Goal: Information Seeking & Learning: Learn about a topic

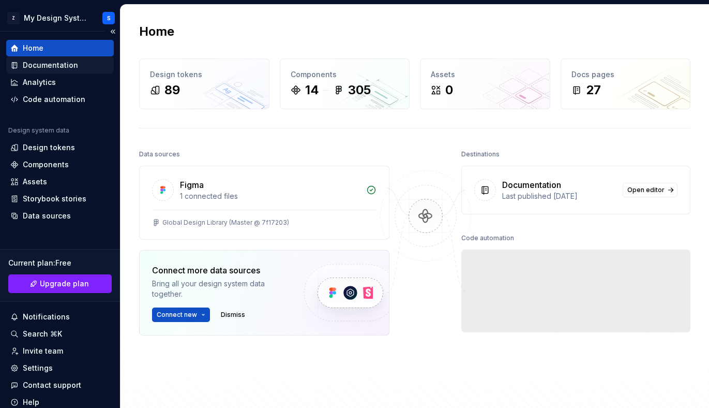
click at [48, 65] on div "Documentation" at bounding box center [50, 65] width 55 height 10
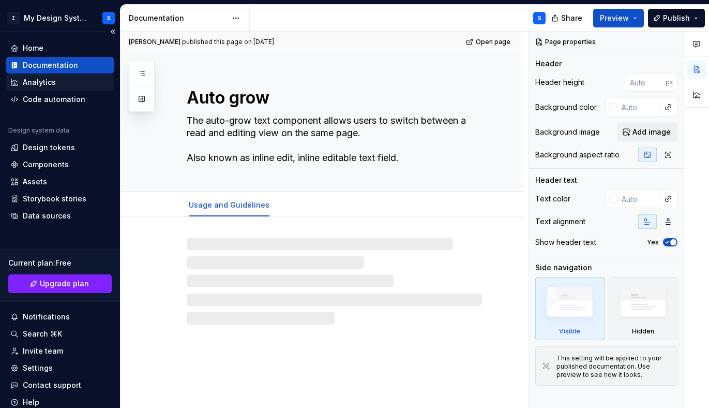
click at [52, 82] on div "Analytics" at bounding box center [39, 82] width 33 height 10
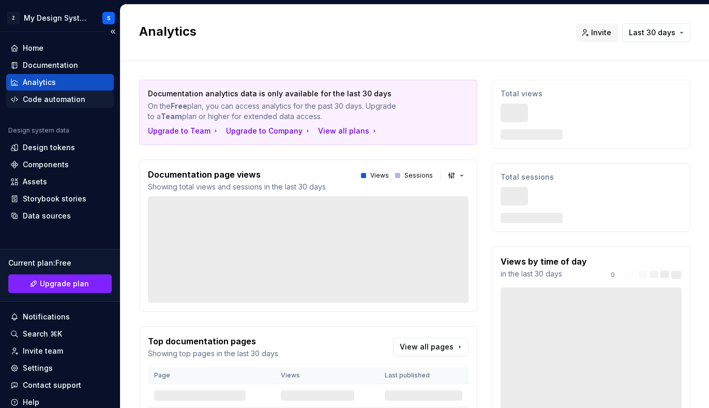
click at [53, 103] on div "Code automation" at bounding box center [54, 99] width 63 height 10
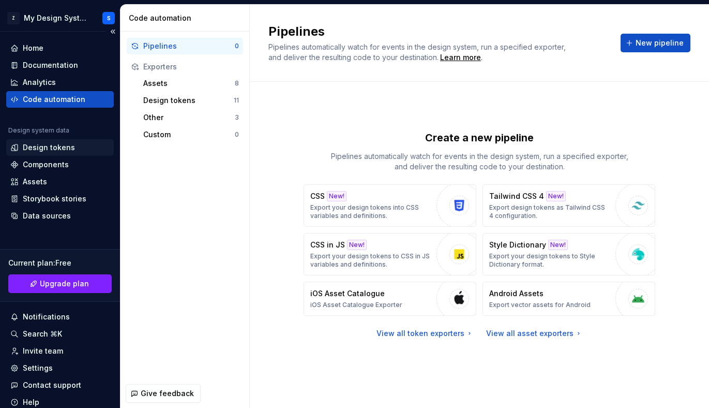
click at [52, 145] on div "Design tokens" at bounding box center [49, 147] width 52 height 10
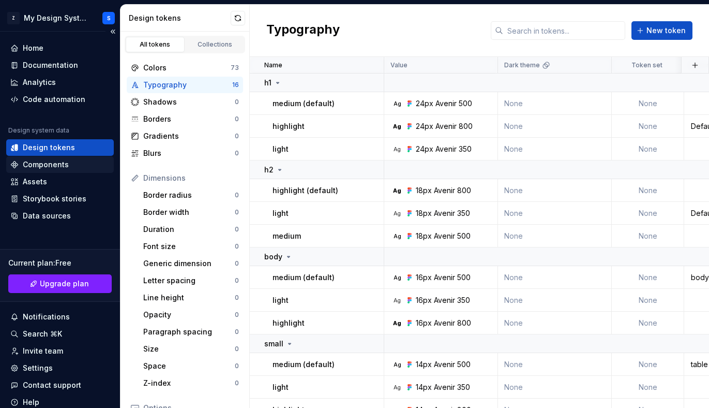
click at [50, 171] on div "Components" at bounding box center [60, 164] width 108 height 17
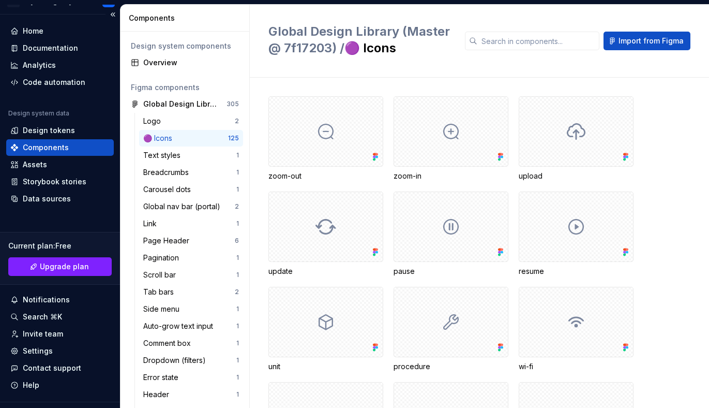
scroll to position [19, 0]
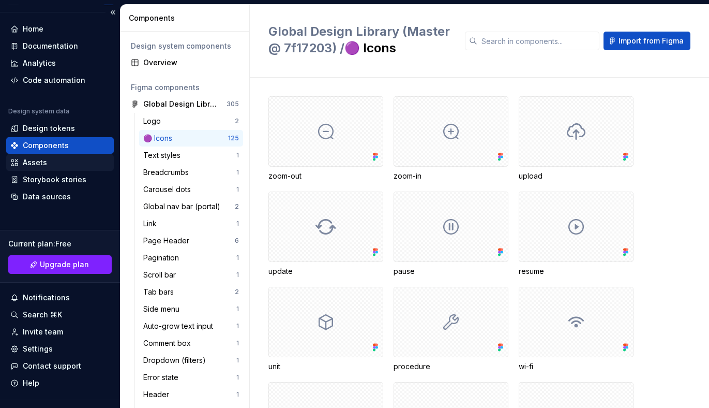
click at [58, 166] on div "Assets" at bounding box center [59, 162] width 99 height 10
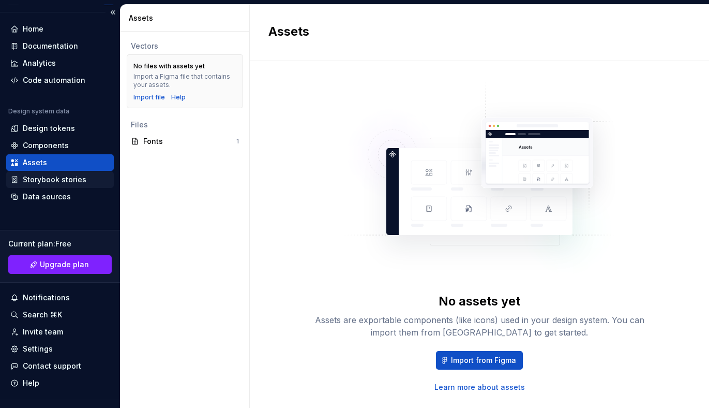
click at [68, 182] on div "Storybook stories" at bounding box center [55, 179] width 64 height 10
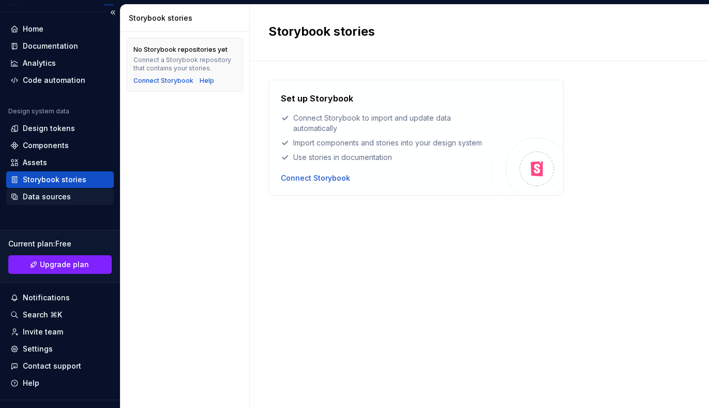
click at [68, 194] on div "Data sources" at bounding box center [59, 196] width 99 height 10
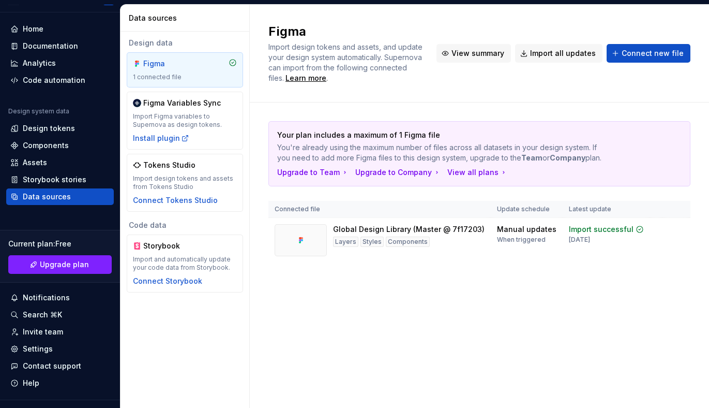
click at [470, 53] on span "View summary" at bounding box center [478, 53] width 53 height 10
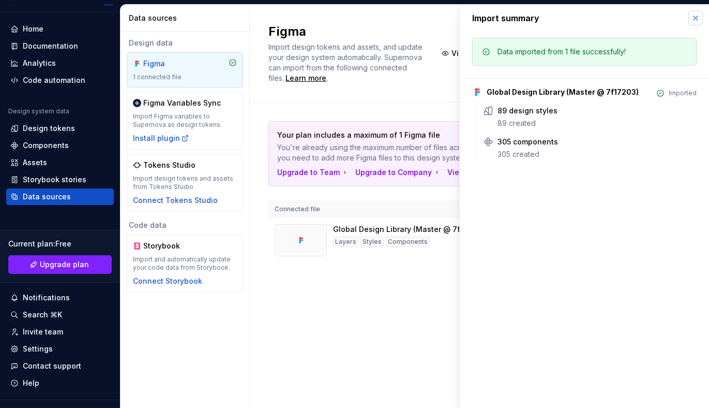
click at [690, 23] on button "button" at bounding box center [695, 18] width 14 height 14
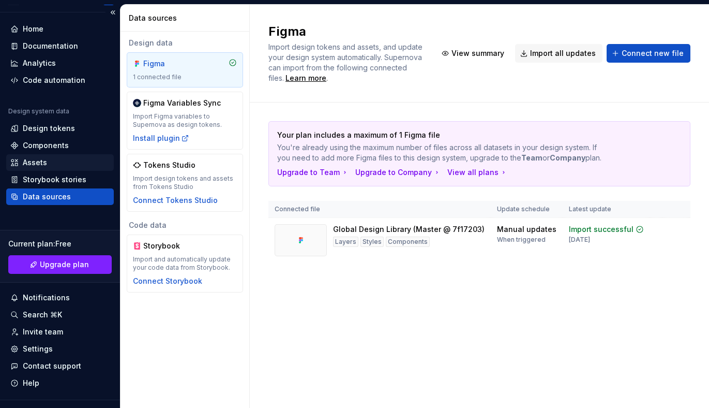
click at [51, 170] on div "Assets" at bounding box center [60, 162] width 108 height 17
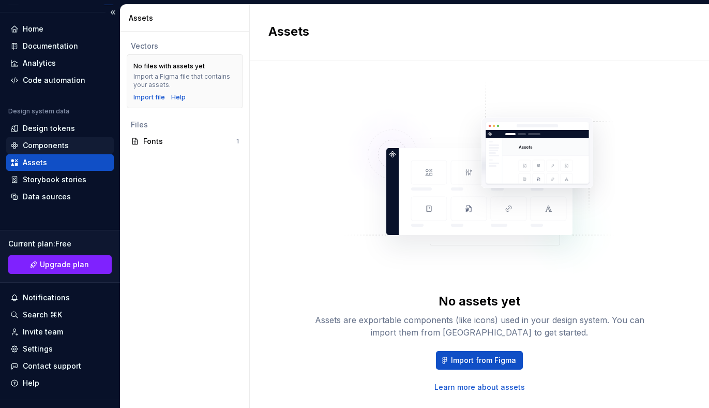
click at [52, 142] on div "Components" at bounding box center [46, 145] width 46 height 10
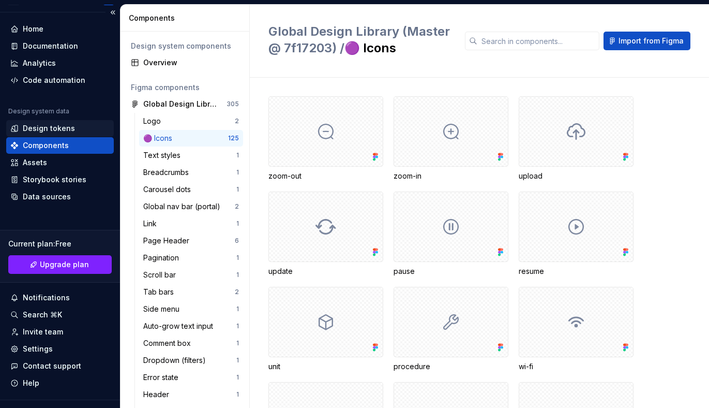
click at [53, 133] on div "Design tokens" at bounding box center [49, 128] width 52 height 10
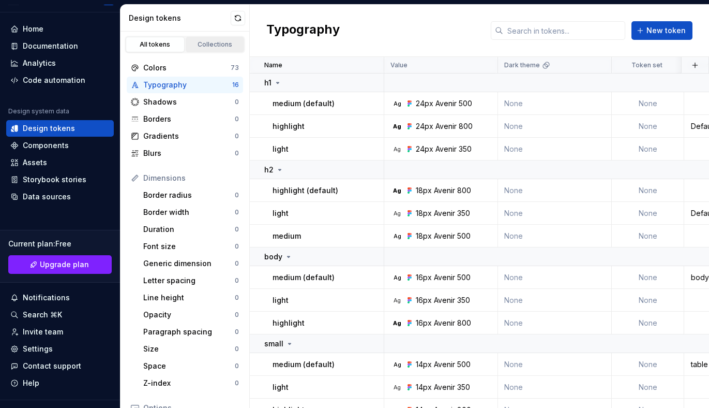
click at [202, 50] on link "Collections" at bounding box center [215, 45] width 59 height 16
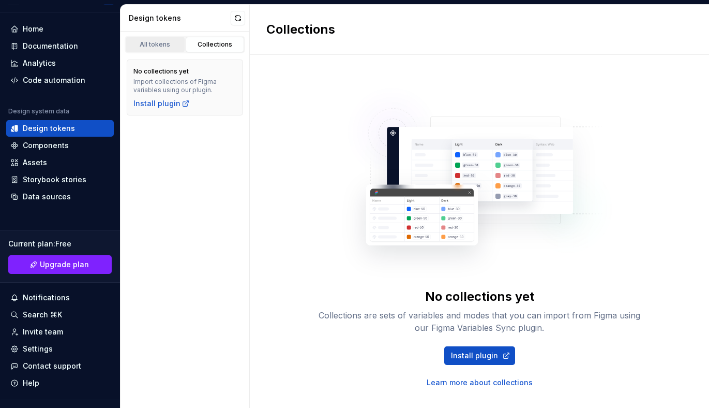
click at [171, 49] on link "All tokens" at bounding box center [155, 45] width 59 height 16
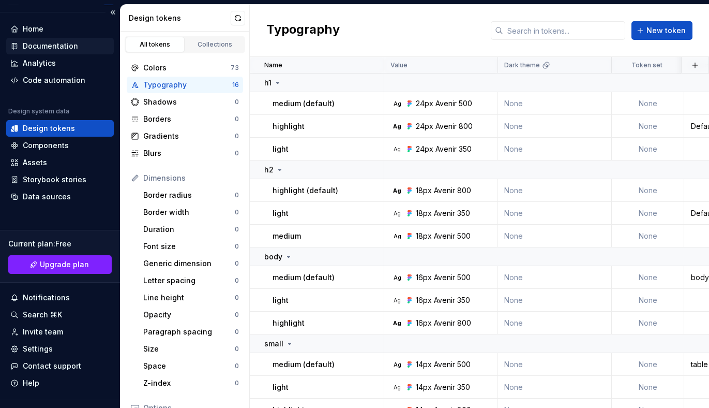
click at [55, 46] on div "Documentation" at bounding box center [50, 46] width 55 height 10
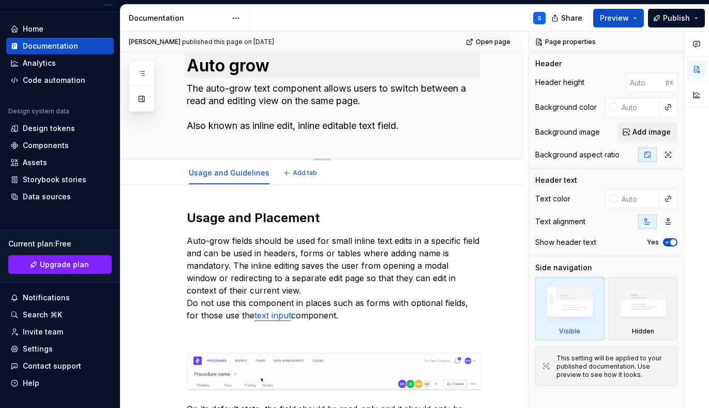
scroll to position [52, 0]
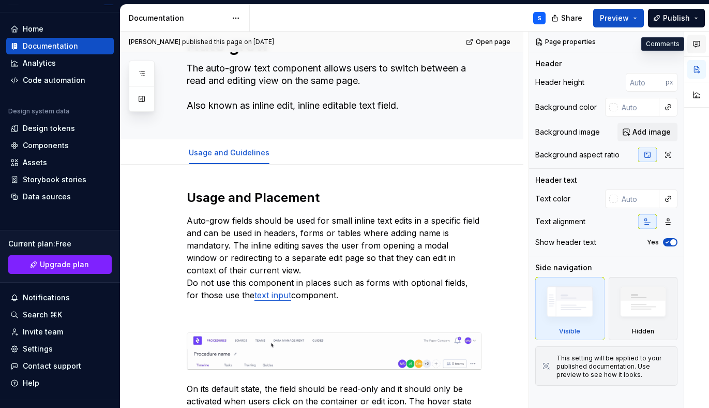
click at [700, 44] on icon "button" at bounding box center [697, 44] width 6 height 6
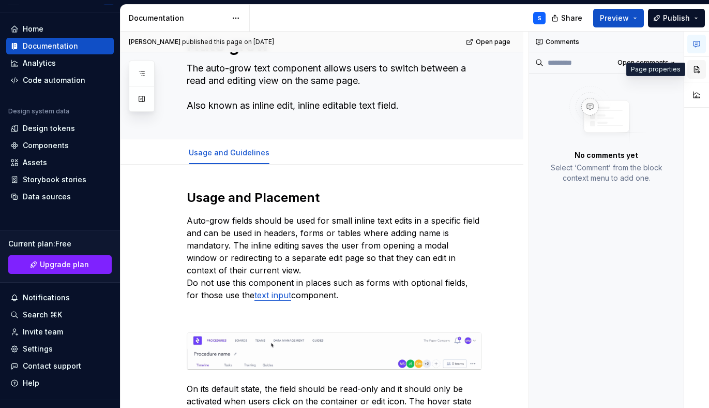
click at [700, 66] on button "button" at bounding box center [696, 69] width 19 height 19
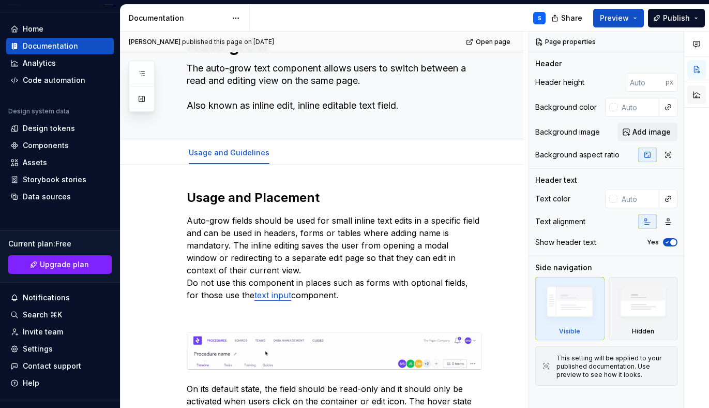
click at [700, 99] on button "button" at bounding box center [696, 94] width 19 height 19
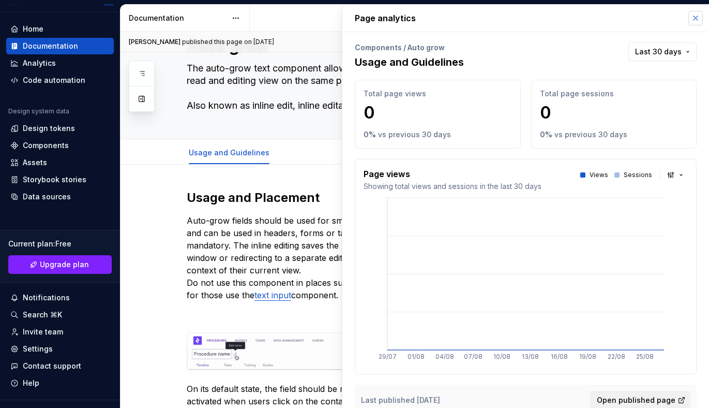
click at [689, 12] on button "button" at bounding box center [695, 18] width 14 height 14
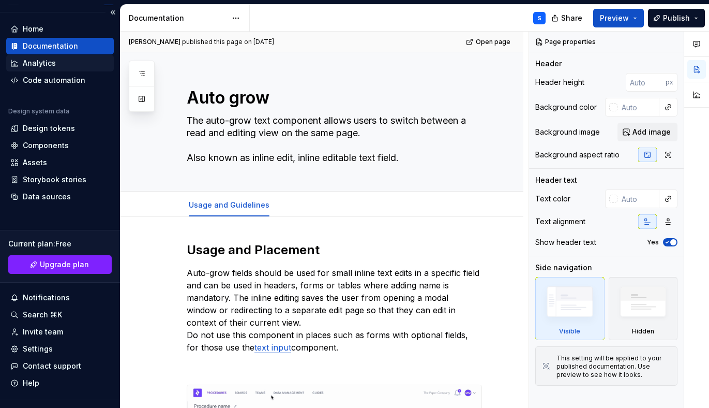
click at [57, 58] on div "Analytics" at bounding box center [59, 63] width 99 height 10
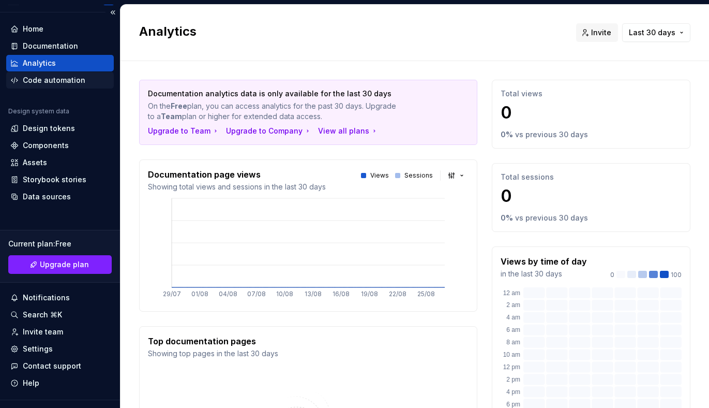
click at [68, 76] on div "Code automation" at bounding box center [54, 80] width 63 height 10
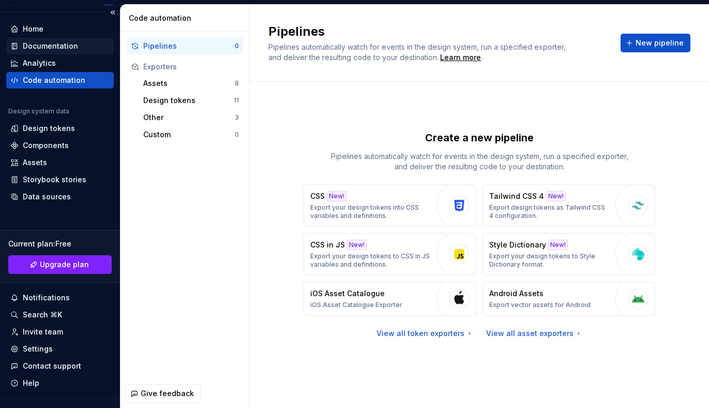
click at [74, 41] on div "Documentation" at bounding box center [50, 46] width 55 height 10
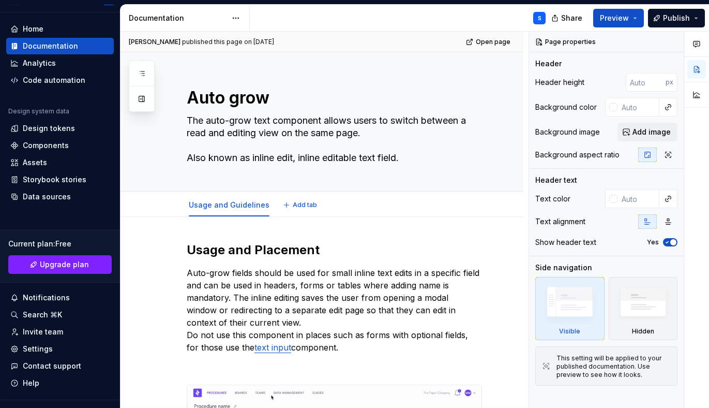
type textarea "*"
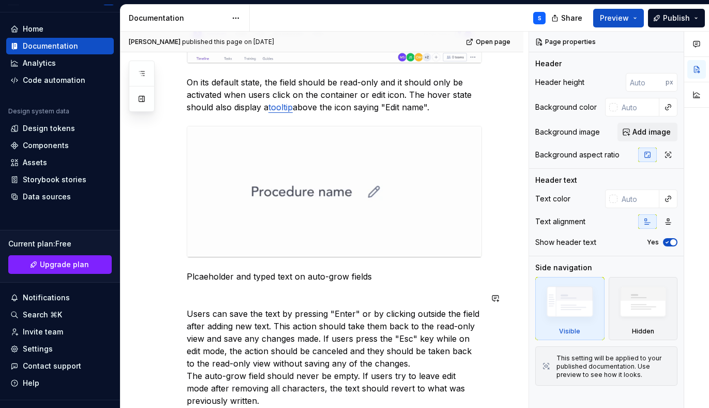
scroll to position [404, 0]
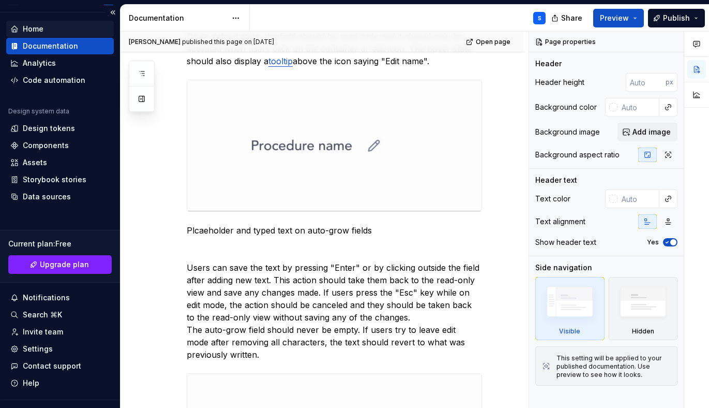
click at [51, 22] on div "Home" at bounding box center [60, 29] width 108 height 17
